Goal: Transaction & Acquisition: Book appointment/travel/reservation

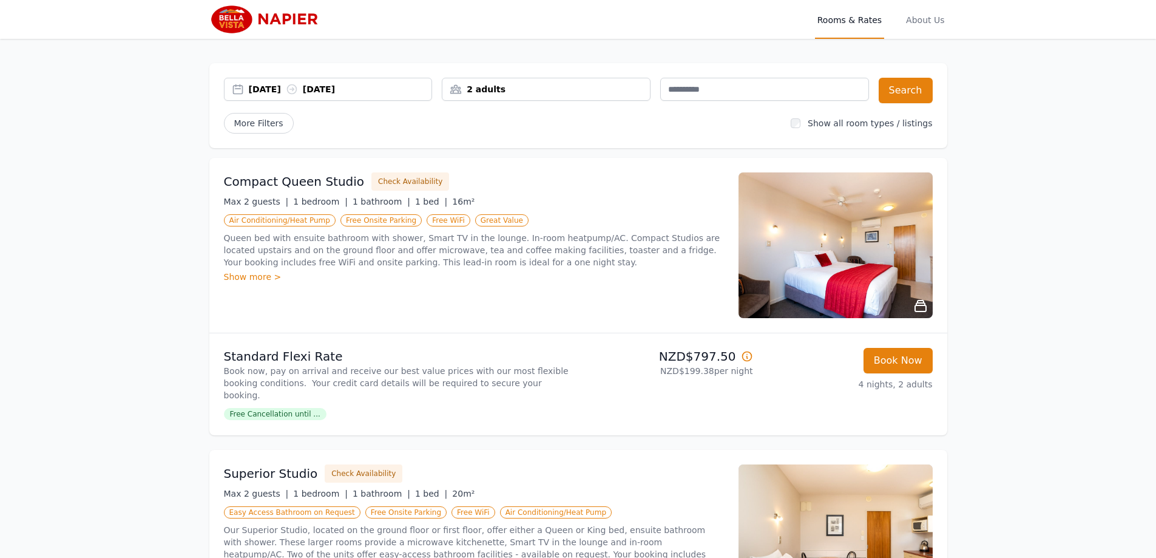
click at [263, 91] on div "[DATE] [DATE]" at bounding box center [340, 89] width 183 height 12
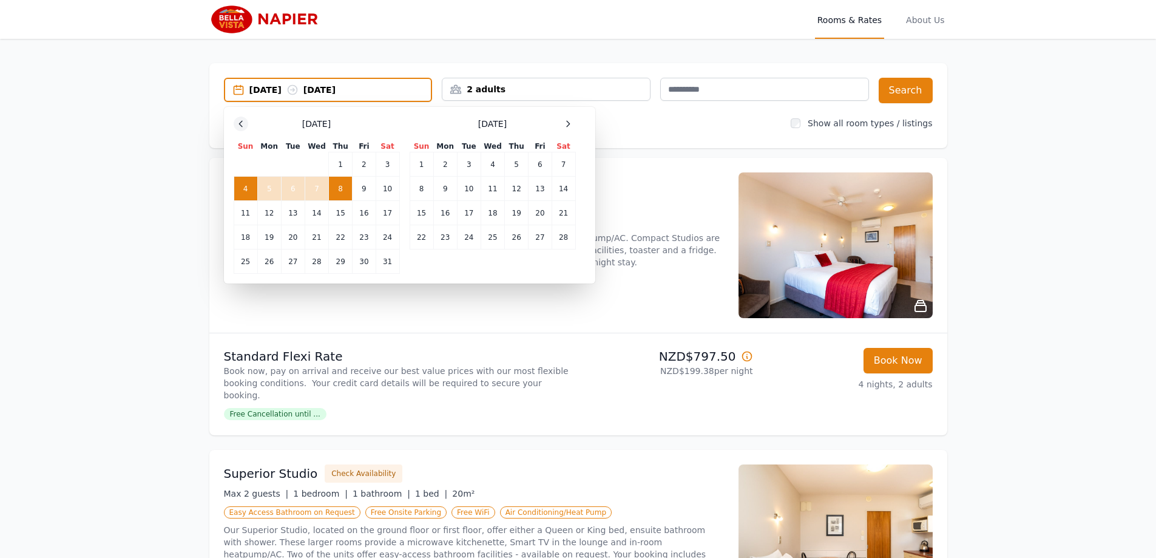
click at [240, 119] on icon at bounding box center [241, 124] width 10 height 10
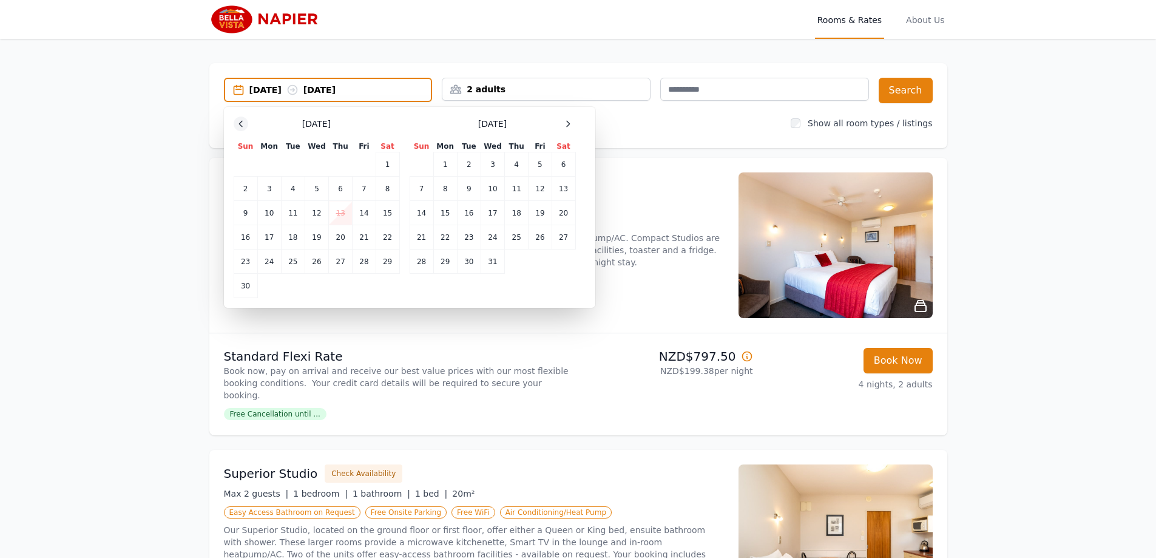
click at [240, 119] on icon at bounding box center [241, 124] width 10 height 10
click at [240, 119] on div "[DATE]" at bounding box center [317, 123] width 166 height 12
click at [291, 210] on td "14" at bounding box center [293, 210] width 24 height 24
click at [319, 211] on td "15" at bounding box center [317, 210] width 24 height 24
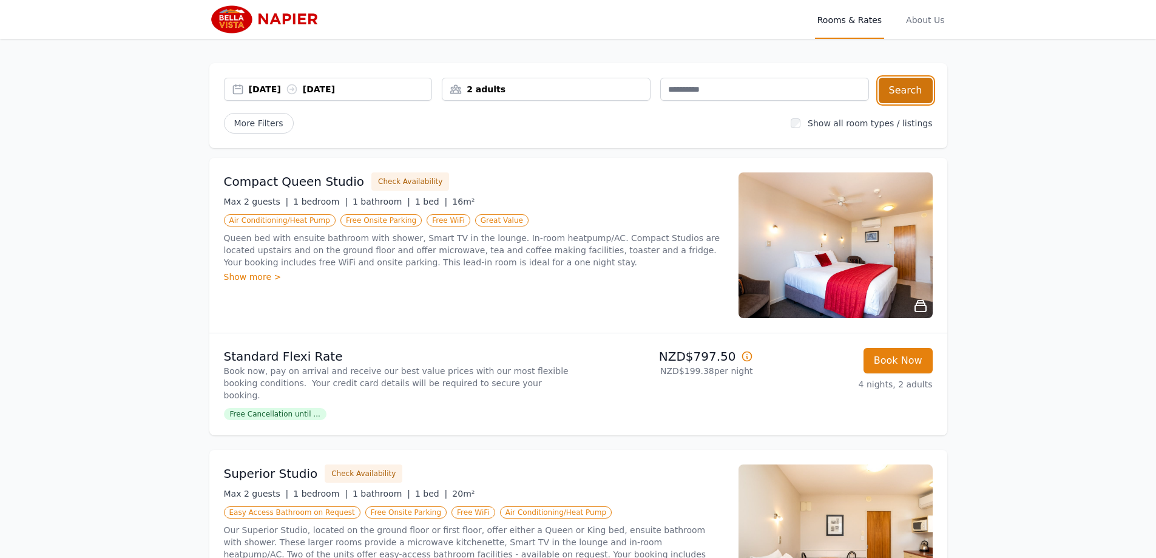
click at [899, 89] on button "Search" at bounding box center [906, 90] width 54 height 25
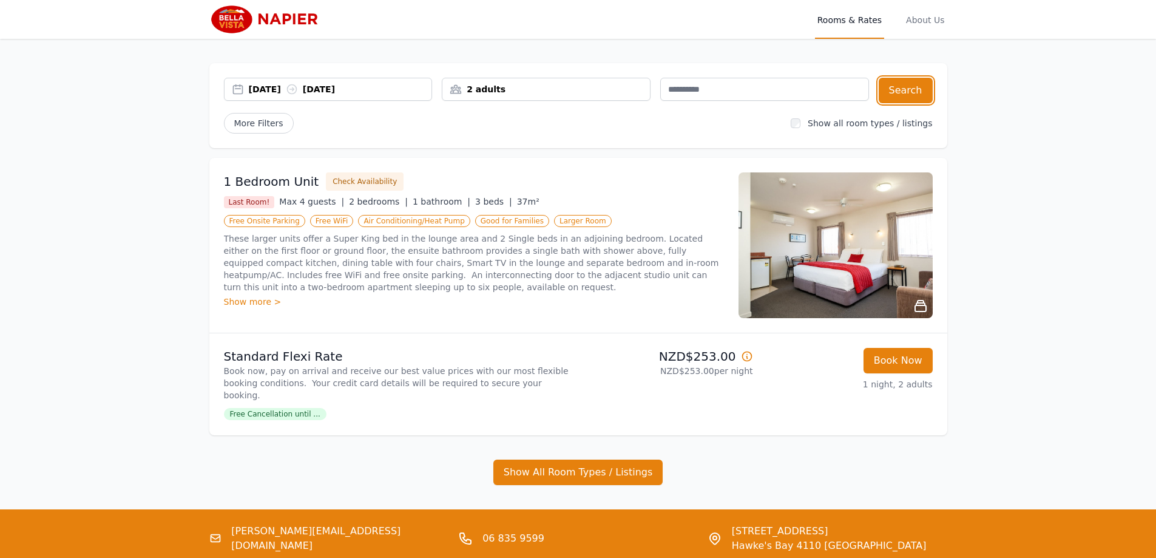
click at [262, 89] on div "[DATE] [DATE]" at bounding box center [340, 89] width 183 height 12
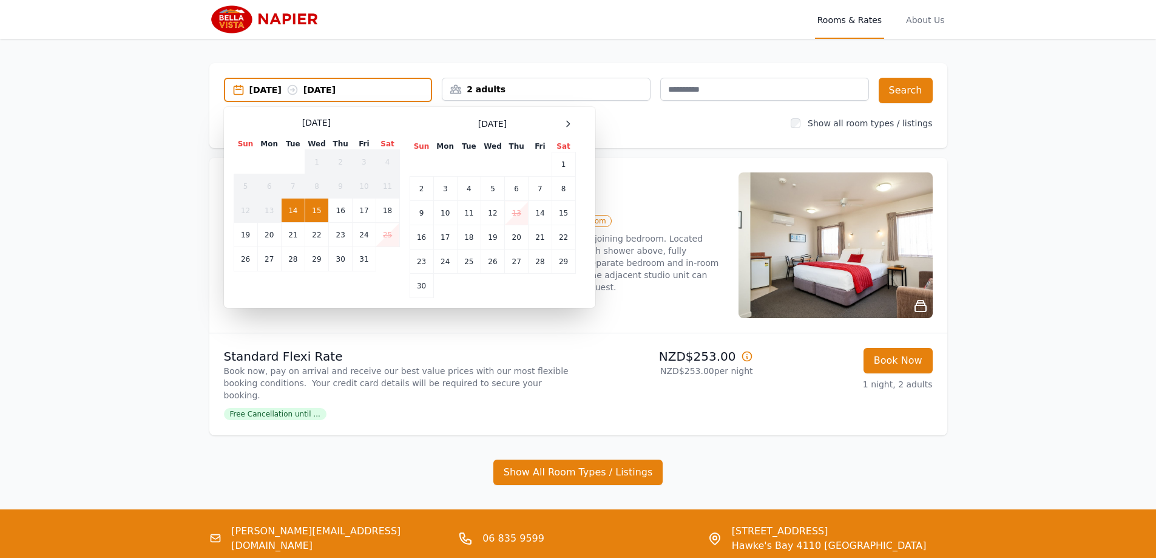
click at [317, 204] on td "15" at bounding box center [317, 210] width 24 height 24
click at [334, 211] on td "16" at bounding box center [341, 210] width 24 height 24
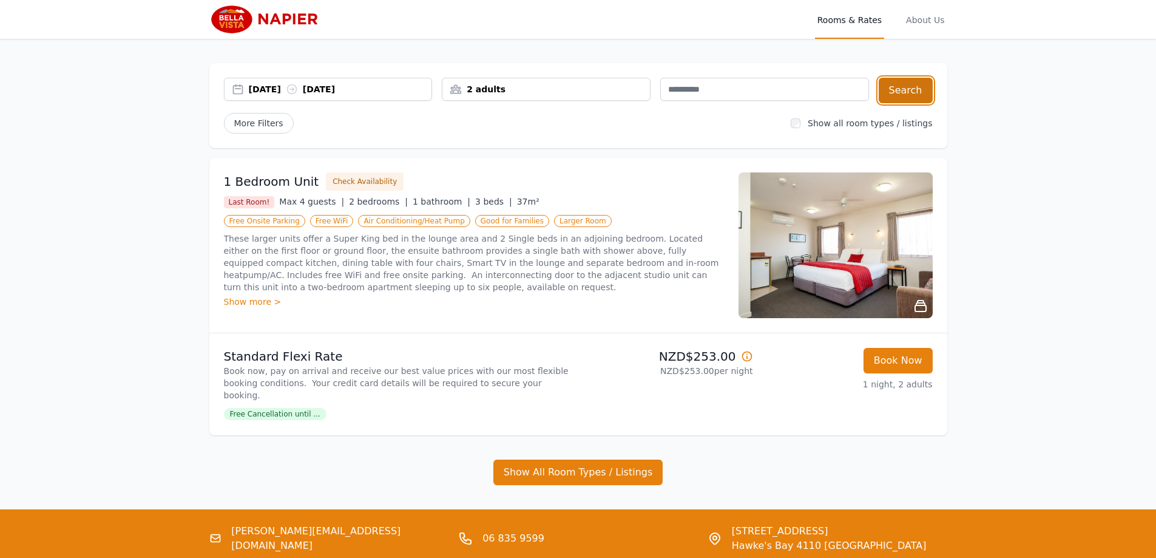
click at [907, 91] on button "Search" at bounding box center [906, 90] width 54 height 25
